Goal: Task Accomplishment & Management: Complete application form

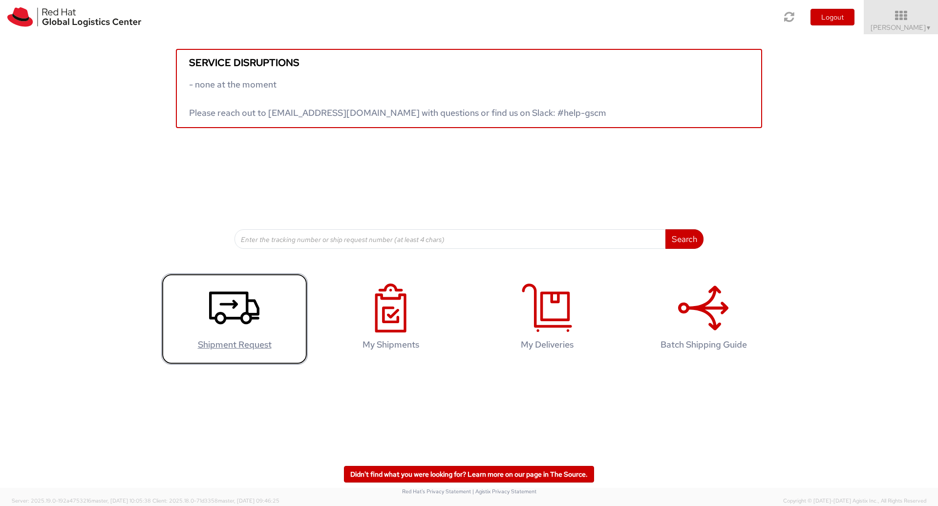
click at [239, 329] on icon at bounding box center [234, 307] width 50 height 49
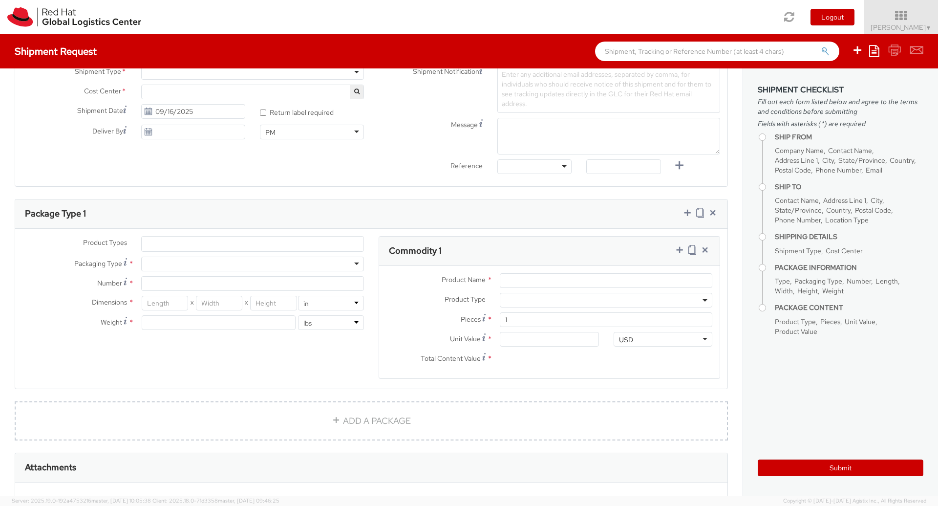
scroll to position [352, 0]
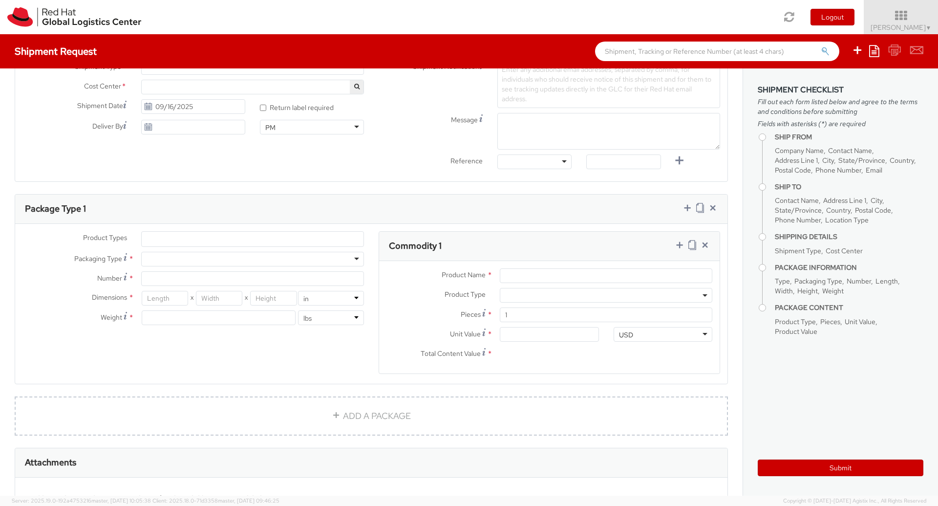
select select "413"
select select
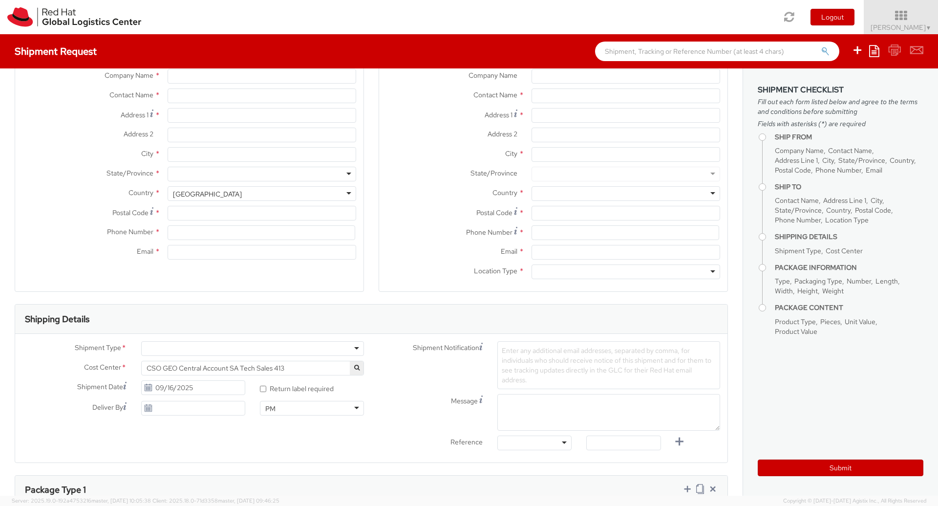
scroll to position [0, 0]
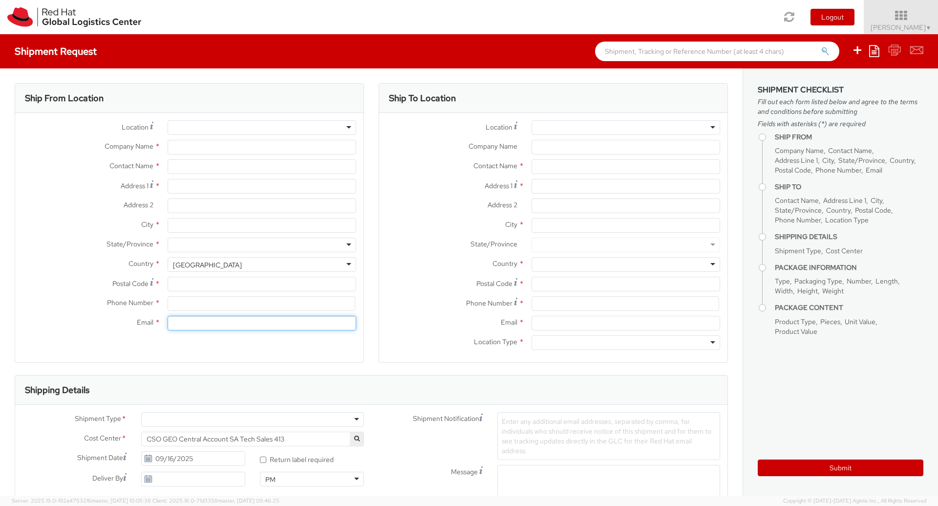
click at [268, 325] on input "Email *" at bounding box center [262, 323] width 189 height 15
type input "Red Hat"
type input "[PERSON_NAME]"
type input "prthakur@redhat.com"
click at [308, 363] on div "Ship From Location Location * RH - Remote RH - Remote RH - Amsterdam - MSO RH -…" at bounding box center [189, 229] width 349 height 292
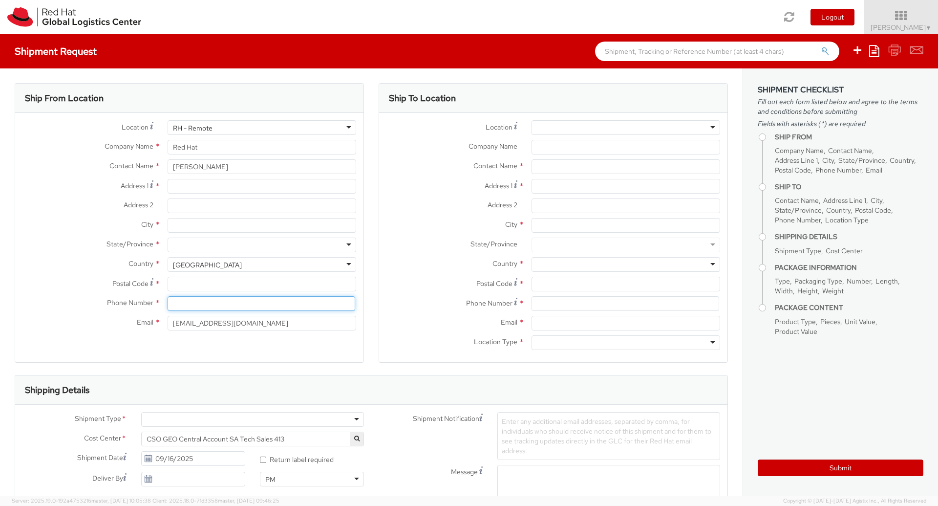
click at [174, 308] on input at bounding box center [262, 303] width 188 height 15
click at [179, 291] on input "Postal Code *" at bounding box center [262, 284] width 189 height 15
click at [203, 125] on div "RH - Remote" at bounding box center [193, 128] width 40 height 10
click at [53, 137] on div "Location * RH - Remote RH - Remote RH - Amsterdam - MSO RH - Amsterdam Data Cen…" at bounding box center [189, 130] width 348 height 20
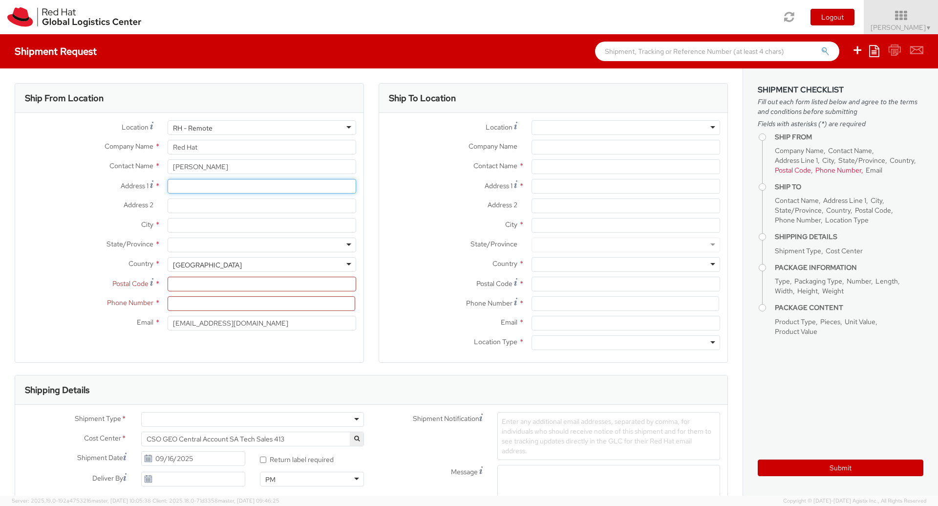
click at [220, 191] on input "Address 1 *" at bounding box center [262, 186] width 189 height 15
click at [208, 209] on input "Address 2 *" at bounding box center [262, 205] width 189 height 15
click at [208, 237] on div at bounding box center [262, 244] width 189 height 15
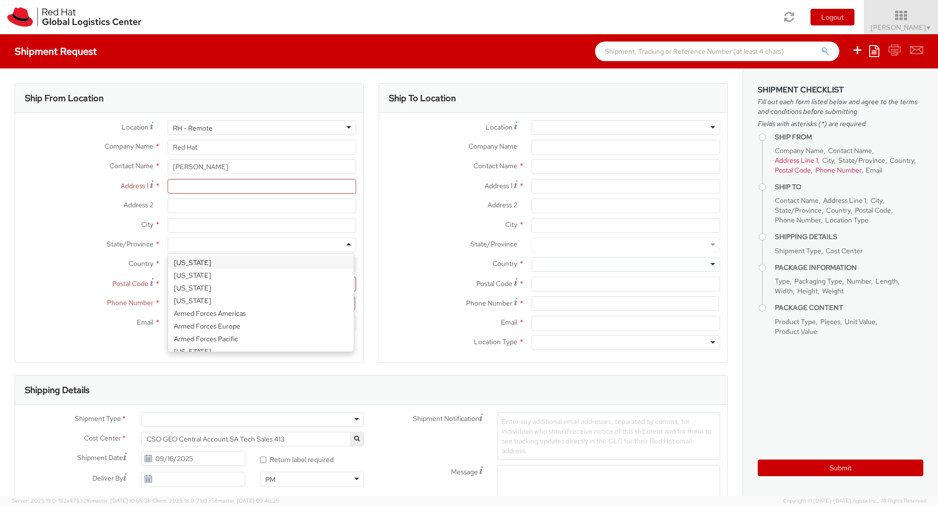
click at [98, 233] on div "City *" at bounding box center [189, 228] width 348 height 20
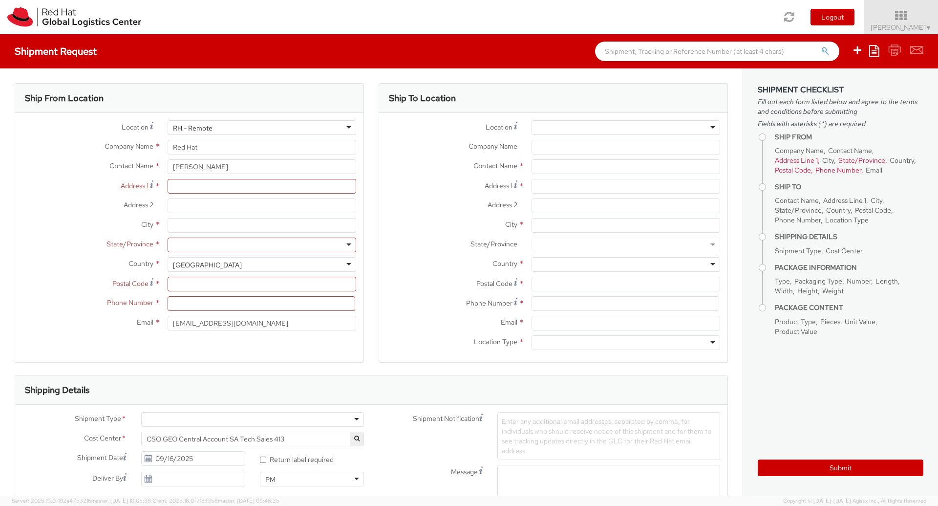
click at [200, 261] on div "United States" at bounding box center [207, 265] width 69 height 10
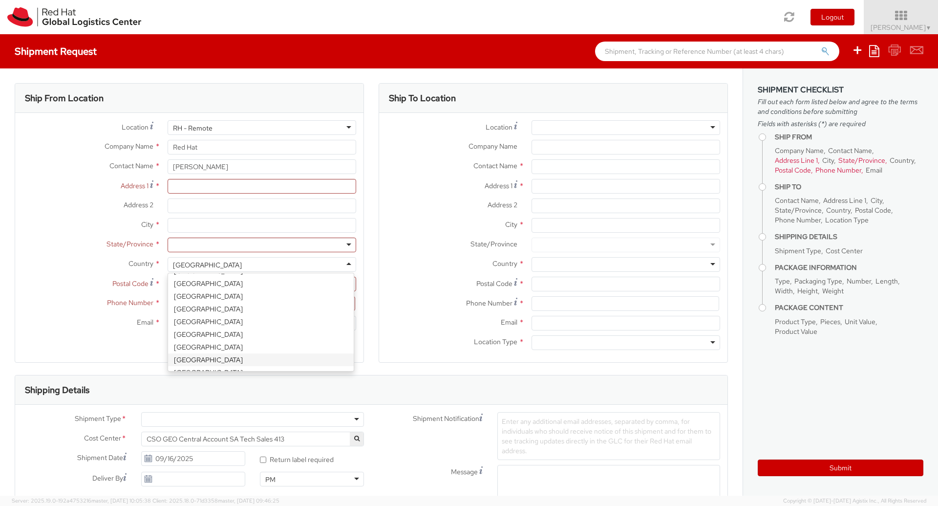
click at [16, 274] on div "Country * United States United States Afghanistan Albania Algeria American Samo…" at bounding box center [189, 267] width 348 height 20
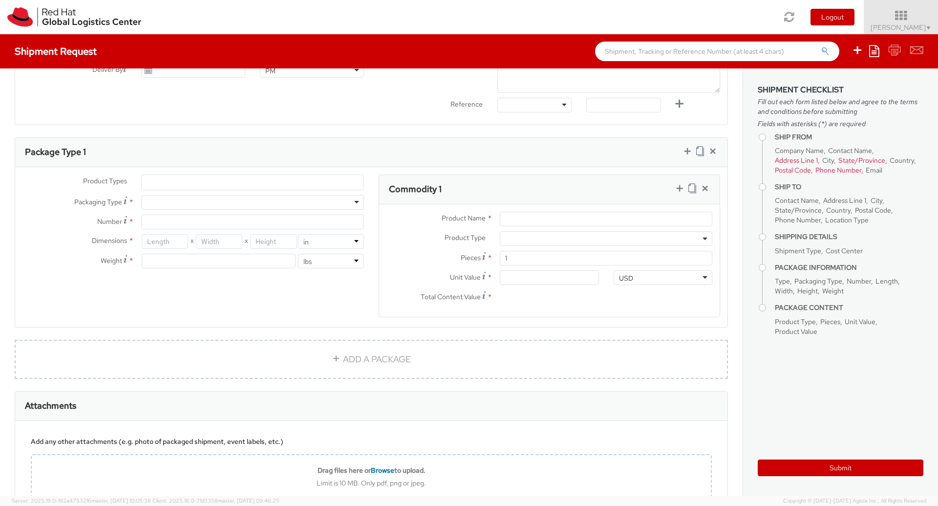
scroll to position [479, 0]
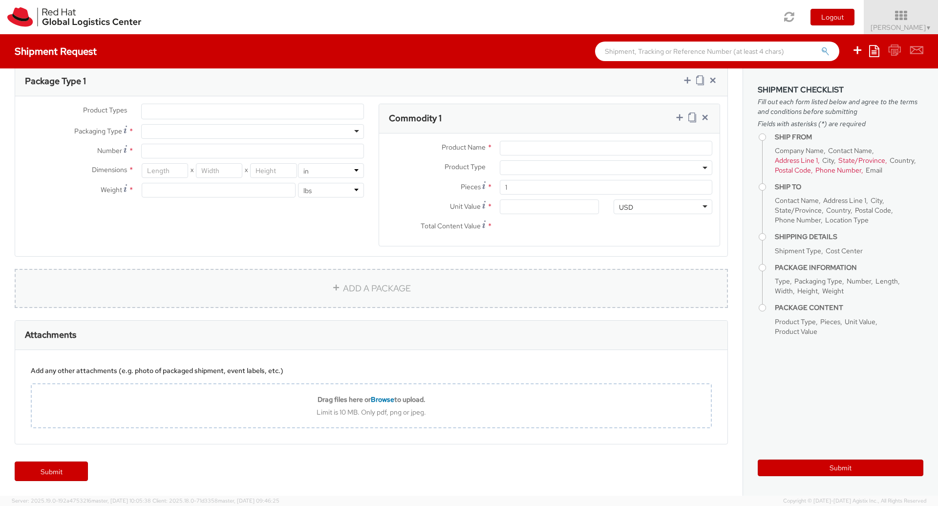
click at [331, 295] on link "ADD A PACKAGE" at bounding box center [371, 288] width 713 height 39
select select
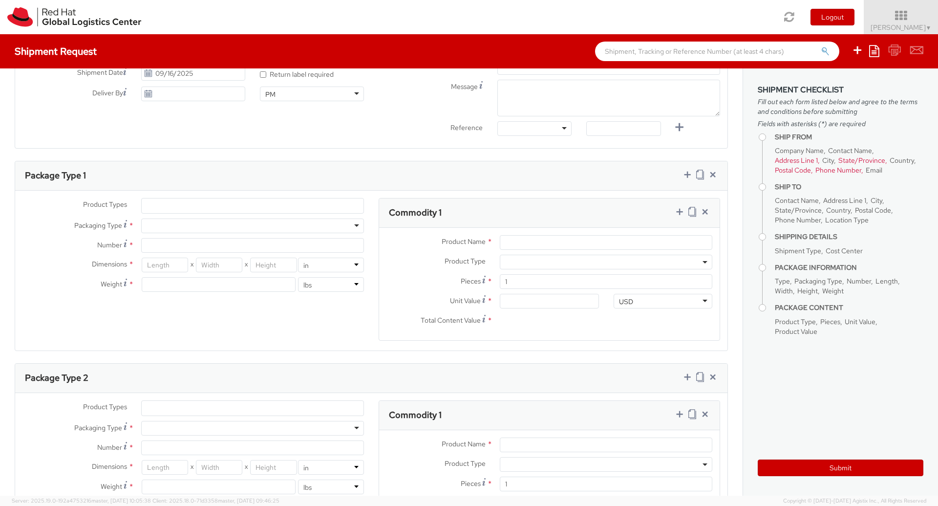
scroll to position [303, 0]
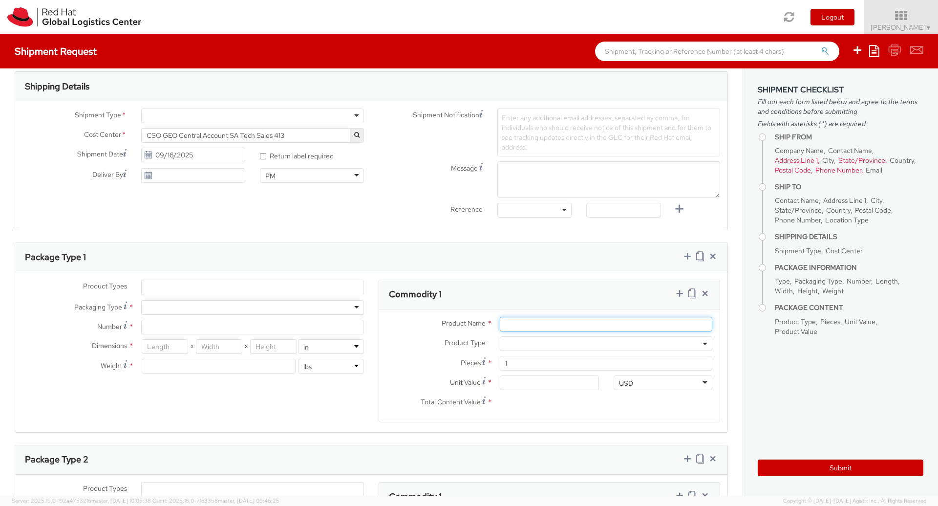
click at [594, 326] on input "Product Name *" at bounding box center [606, 324] width 213 height 15
click at [556, 343] on span at bounding box center [606, 343] width 213 height 15
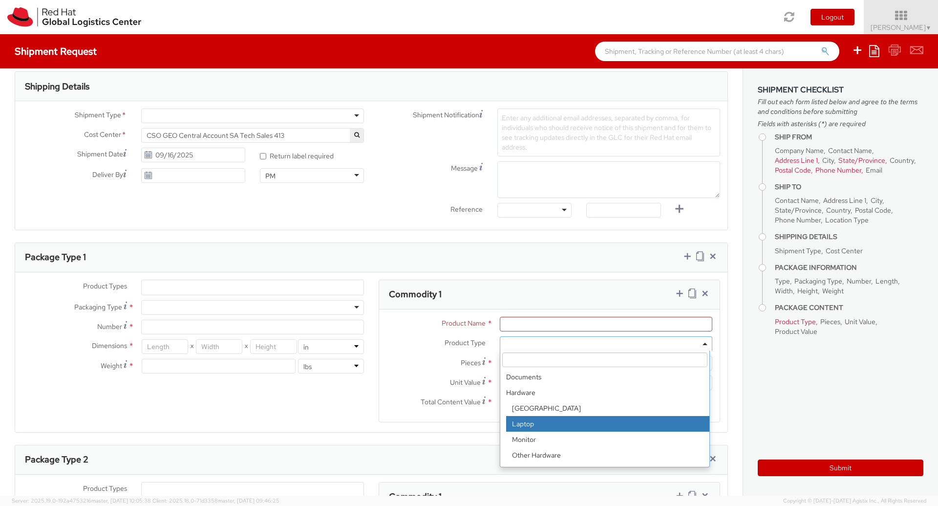
select select "LAPTOP"
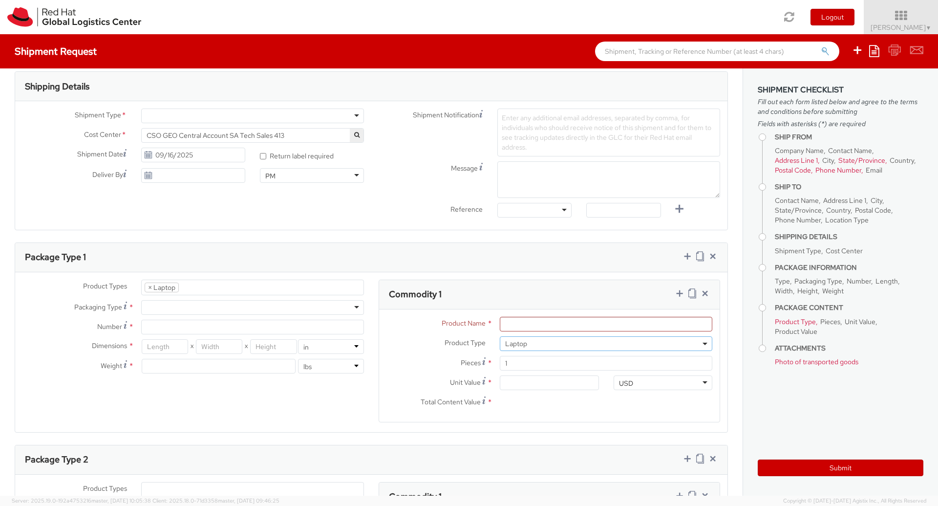
scroll to position [28, 0]
click at [404, 357] on label "Pieces *" at bounding box center [435, 362] width 113 height 13
click at [500, 357] on input "1" at bounding box center [606, 363] width 213 height 15
click at [384, 333] on div "Product Name *" at bounding box center [549, 327] width 341 height 20
click at [517, 322] on input "Product Name *" at bounding box center [606, 324] width 213 height 15
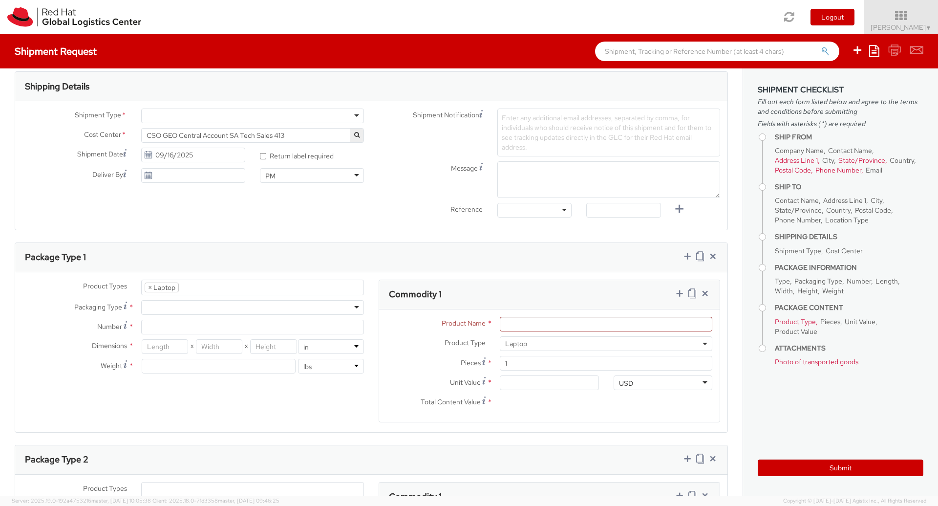
click at [60, 328] on label "Number *" at bounding box center [74, 325] width 119 height 13
click at [141, 328] on input "Number *" at bounding box center [252, 326] width 223 height 15
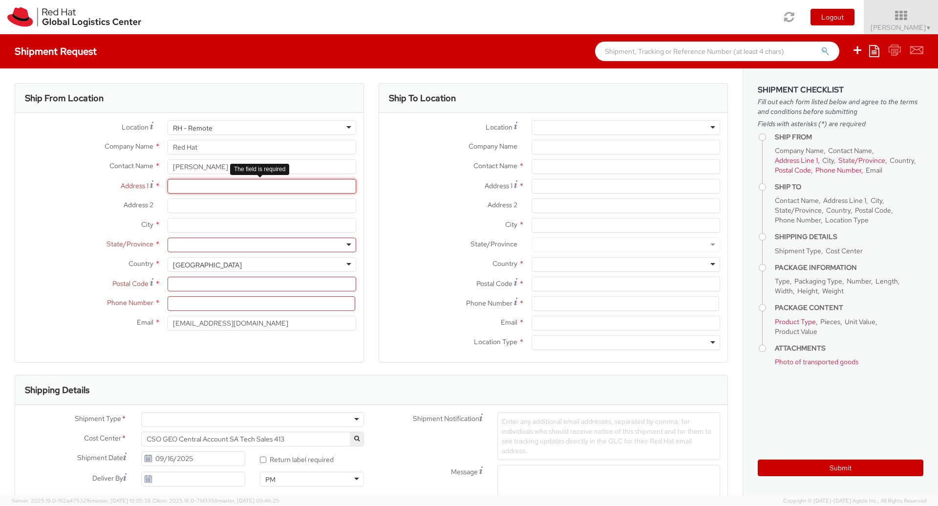
click at [200, 185] on input "Address 1 *" at bounding box center [262, 186] width 189 height 15
type input "32, 8 The Crossing"
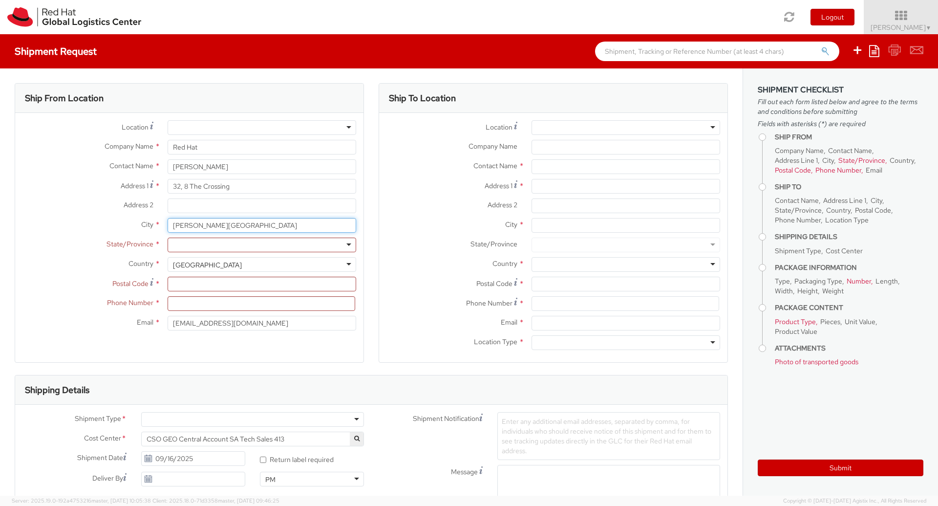
type input "Caroline Springs"
type input "vic"
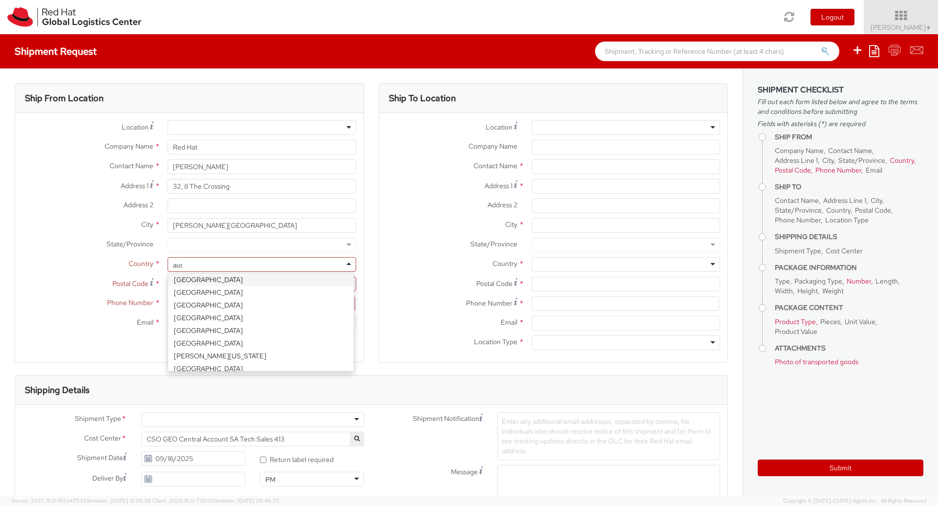
scroll to position [2, 0]
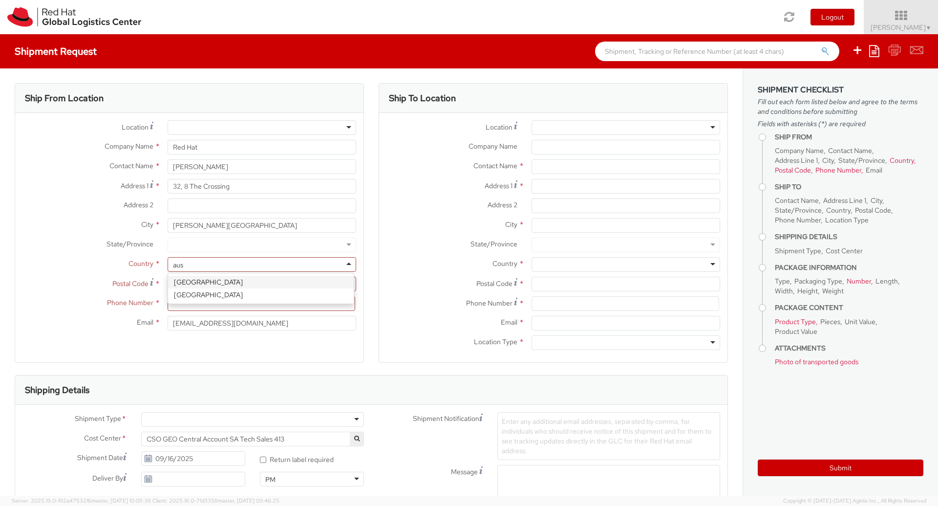
type input "aust"
select select "CM"
select select "KGS"
select select "CM"
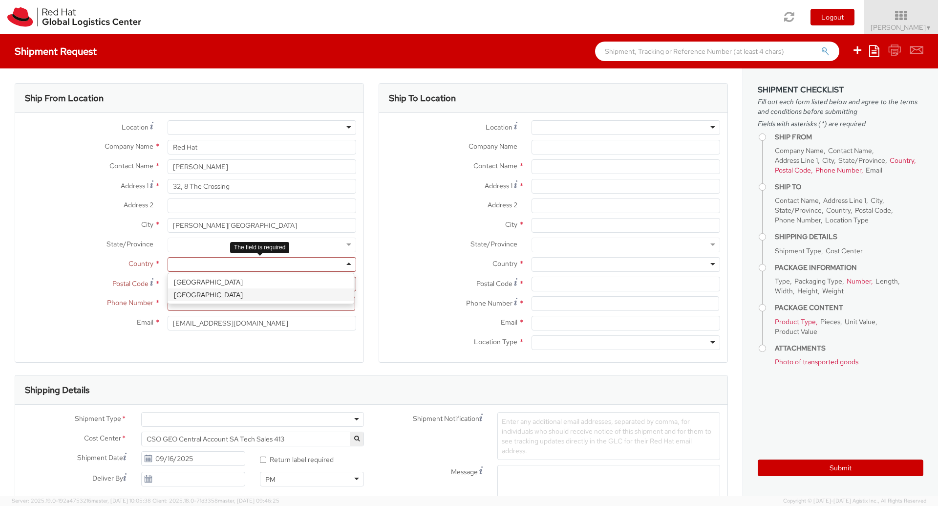
select select "KGS"
click at [71, 274] on div "Country * Australia Australia Afghanistan Albania Algeria American Samoa Andorr…" at bounding box center [189, 267] width 348 height 20
click at [209, 240] on div at bounding box center [262, 244] width 189 height 15
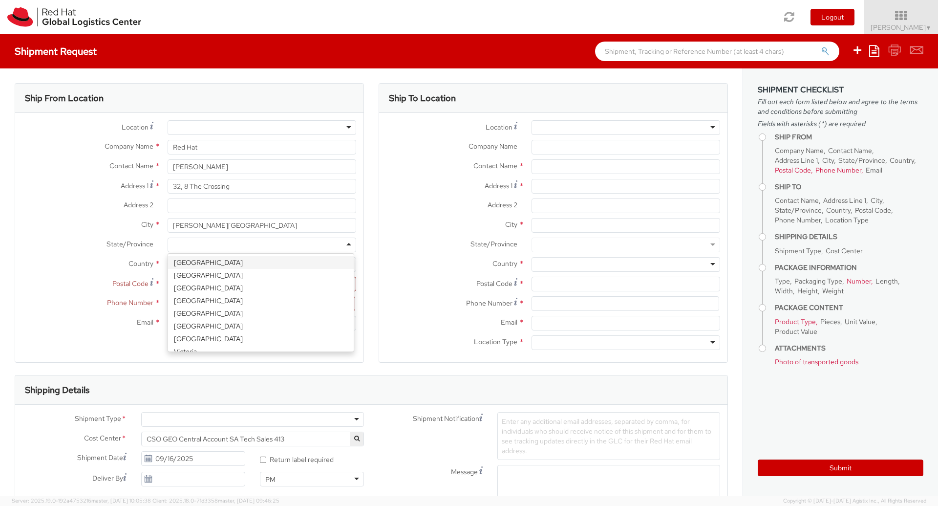
type input "v"
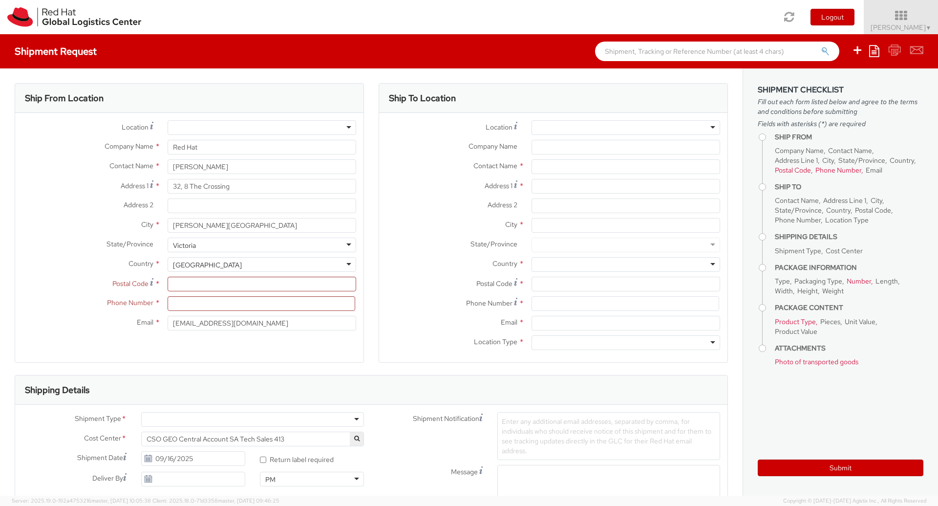
click at [80, 290] on div "Postal Code *" at bounding box center [189, 284] width 348 height 15
click at [193, 288] on input "Postal Code *" at bounding box center [262, 284] width 189 height 15
type input "3023"
click at [34, 211] on label "Address 2 *" at bounding box center [87, 204] width 145 height 13
click at [168, 211] on input "Address 2 *" at bounding box center [262, 205] width 189 height 15
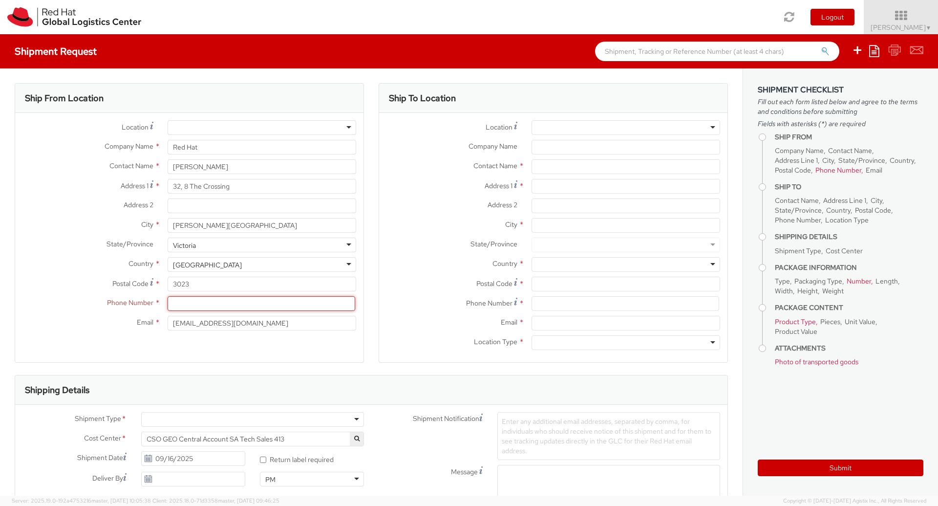
click at [207, 303] on input at bounding box center [262, 303] width 188 height 15
type input "0466416702"
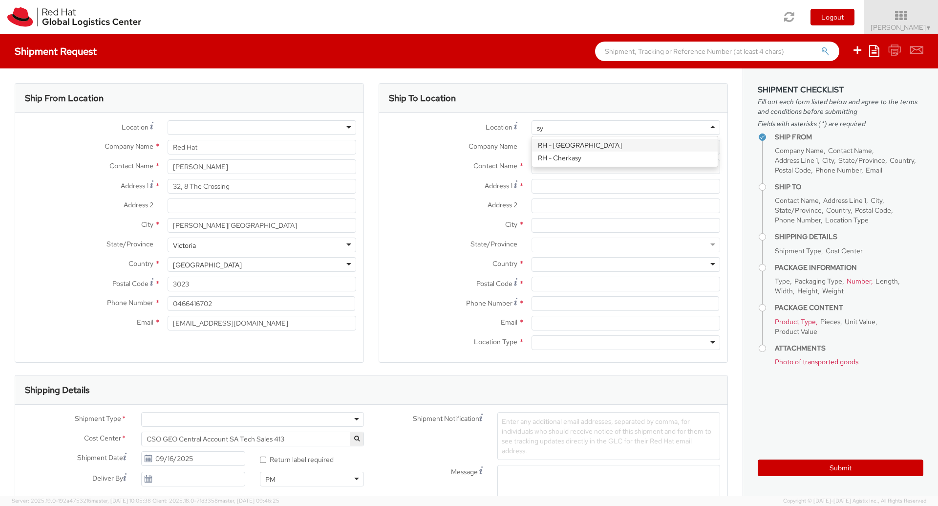
type input "syd"
type input "Red Hat Asia-Pacific Pty Ltd"
type input "Level 33, 1 Denison Street"
type input "NORTH SYDNEY"
type input "2060"
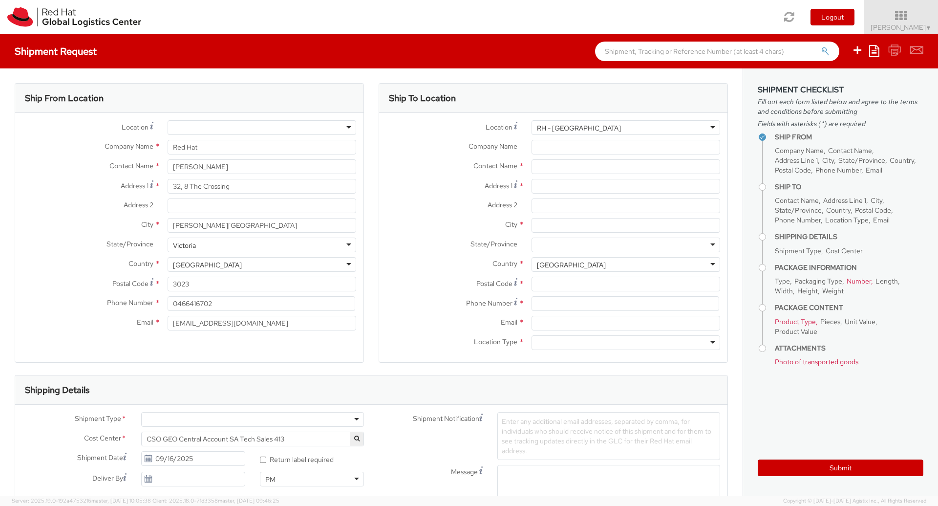
type input "+61 2 8923 2800"
click at [391, 182] on label "Address 1 *" at bounding box center [451, 185] width 145 height 13
click at [532, 182] on input "Level 33, 1 Denison Street" at bounding box center [626, 186] width 189 height 15
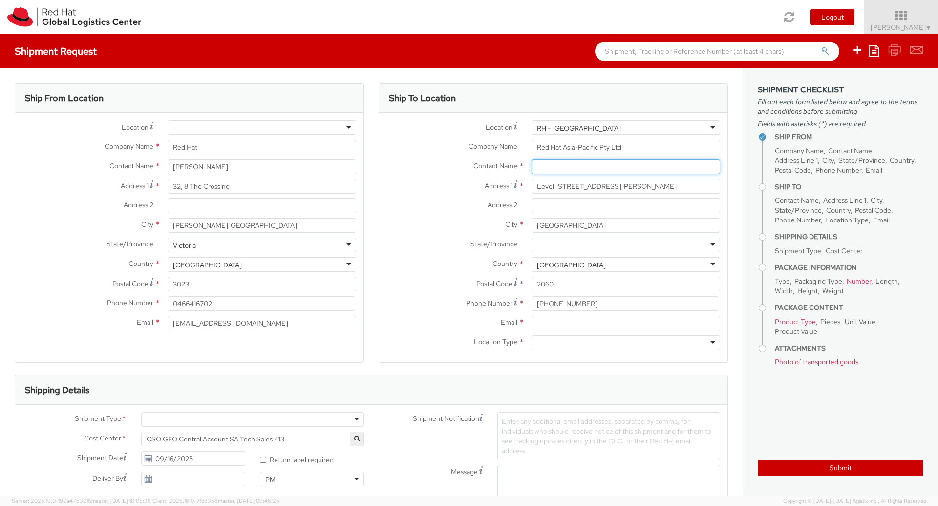
click at [552, 166] on input "text" at bounding box center [626, 166] width 189 height 15
paste input "Attn: Red Hat IT - Endpoint Systems/Snehal Kale"
type input "Attn: Red Hat IT - Endpoint Systems/Snehal Kale"
click at [446, 171] on label "Contact Name *" at bounding box center [451, 165] width 145 height 13
click at [697, 157] on div "Company Name * Red Hat Asia-Pacific Pty Ltd" at bounding box center [553, 150] width 348 height 20
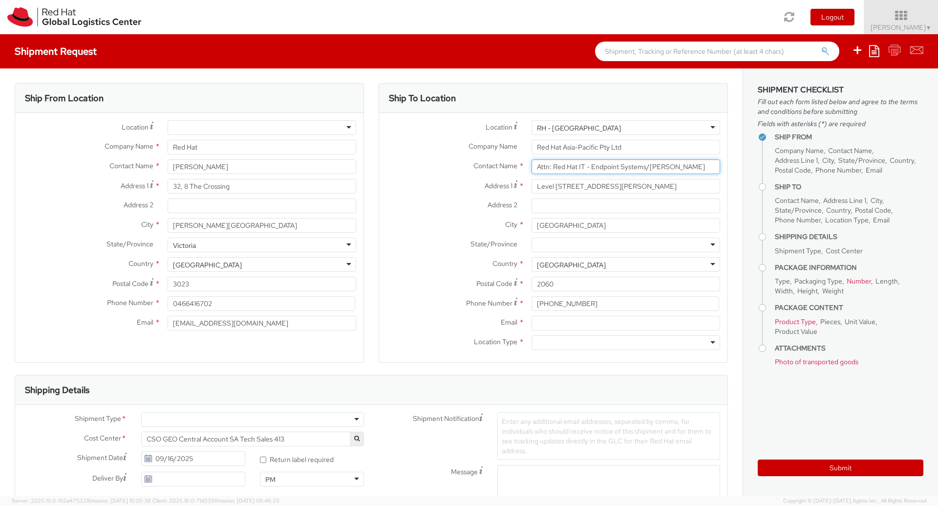
click at [688, 167] on input "Attn: Red Hat IT - Endpoint Systems/Snehal Kale" at bounding box center [626, 166] width 189 height 15
click at [420, 216] on div "Address 2 *" at bounding box center [553, 208] width 348 height 20
click at [434, 238] on label "State/Province *" at bounding box center [451, 243] width 145 height 13
click at [542, 326] on input "Email *" at bounding box center [626, 323] width 189 height 15
paste input "aarthur@redhat.com"
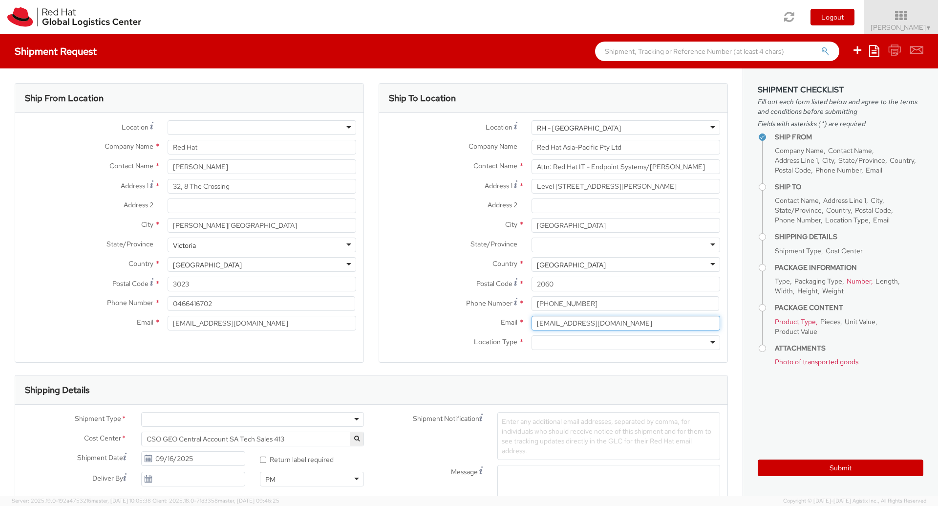
type input "aarthur@redhat.com"
click at [432, 284] on label "Postal Code *" at bounding box center [451, 283] width 145 height 13
click at [532, 284] on input "2060" at bounding box center [626, 284] width 189 height 15
click at [398, 205] on label "Address 2 *" at bounding box center [451, 204] width 145 height 13
click at [532, 205] on input "Address 2 *" at bounding box center [626, 205] width 189 height 15
